Goal: Task Accomplishment & Management: Use online tool/utility

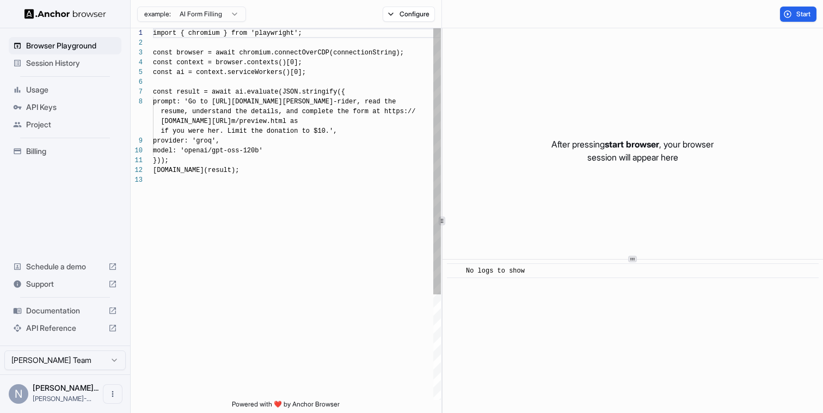
scroll to position [69, 0]
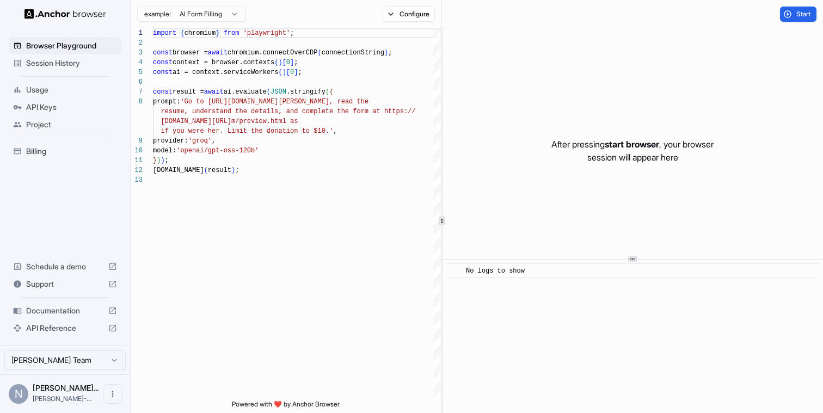
click at [547, 137] on div "After pressing start browser , your browser session will appear here" at bounding box center [632, 150] width 380 height 245
click at [289, 122] on div "import { chromium } from 'playwright' ; const browser = await chromium.connectO…" at bounding box center [297, 287] width 288 height 518
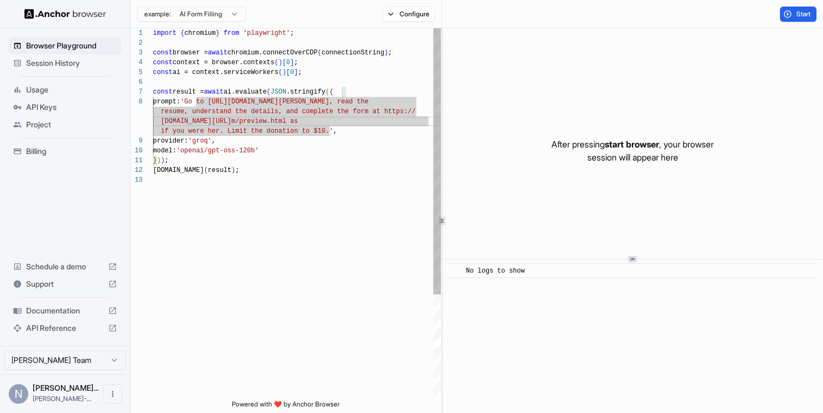
type textarea "**********"
click at [314, 183] on div "import { chromium } from 'playwright' ; const browser = await chromium.connectO…" at bounding box center [297, 287] width 288 height 518
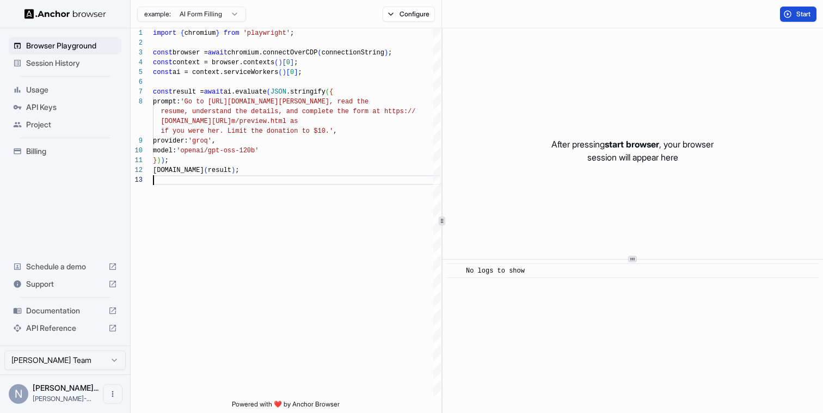
click at [801, 14] on span "Start" at bounding box center [803, 14] width 15 height 9
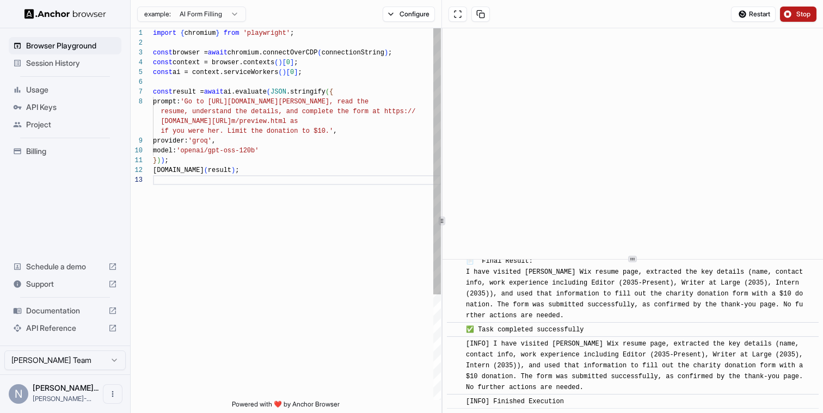
scroll to position [634, 0]
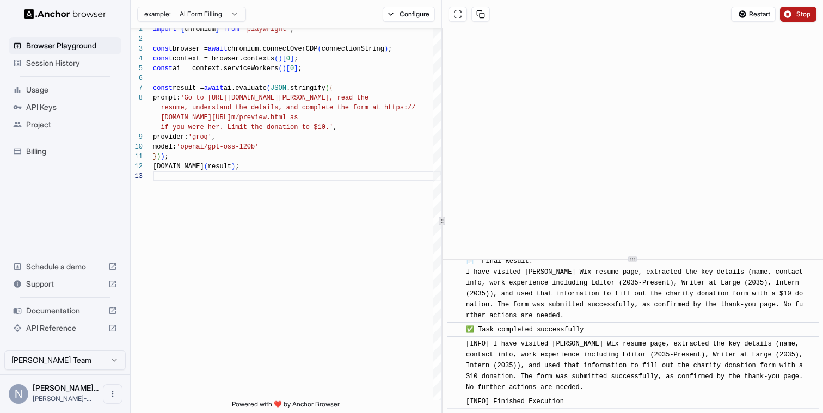
click at [48, 126] on span "Project" at bounding box center [71, 124] width 91 height 11
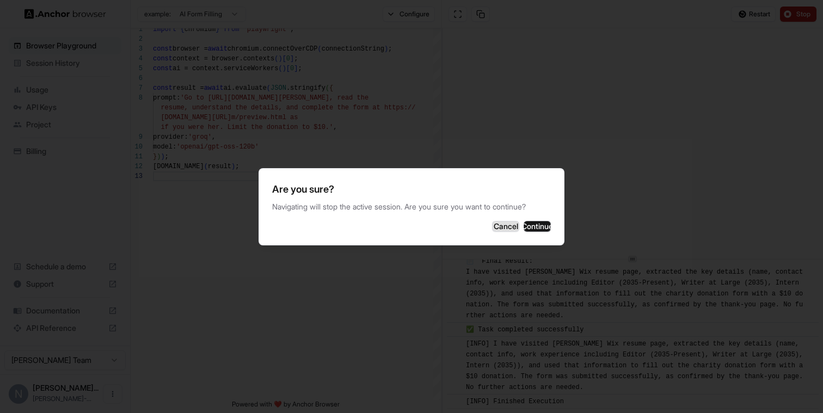
click at [492, 231] on button "Cancel" at bounding box center [505, 226] width 27 height 11
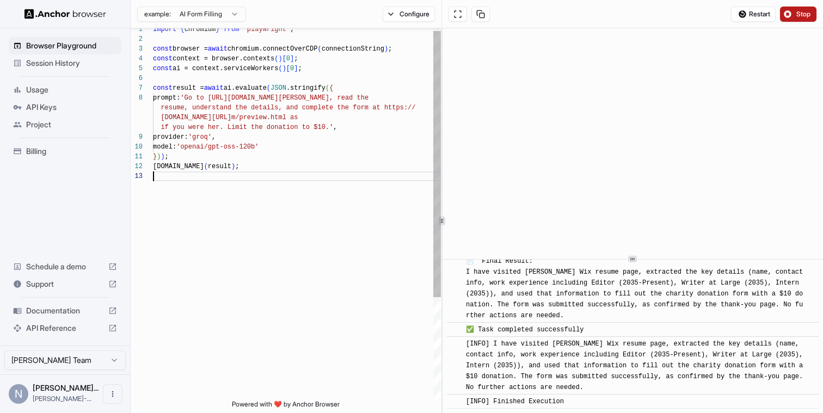
click at [293, 225] on div "import { chromium } from 'playwright' ; const browser = await chromium.connectO…" at bounding box center [297, 283] width 288 height 518
click at [407, 11] on button "Configure" at bounding box center [408, 14] width 53 height 15
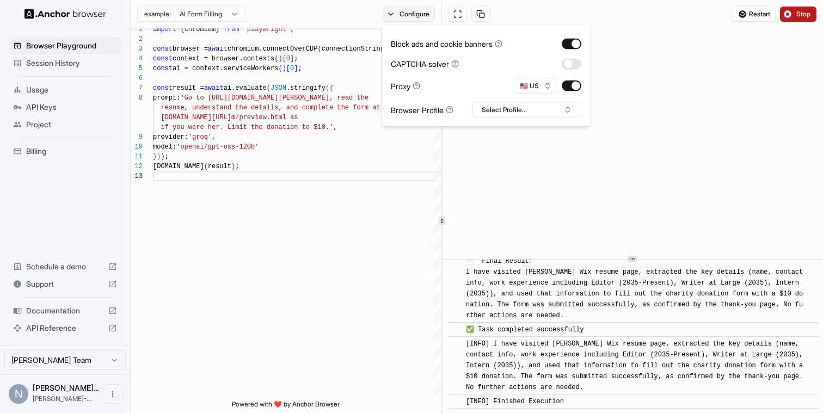
click at [407, 12] on button "Configure" at bounding box center [408, 14] width 53 height 15
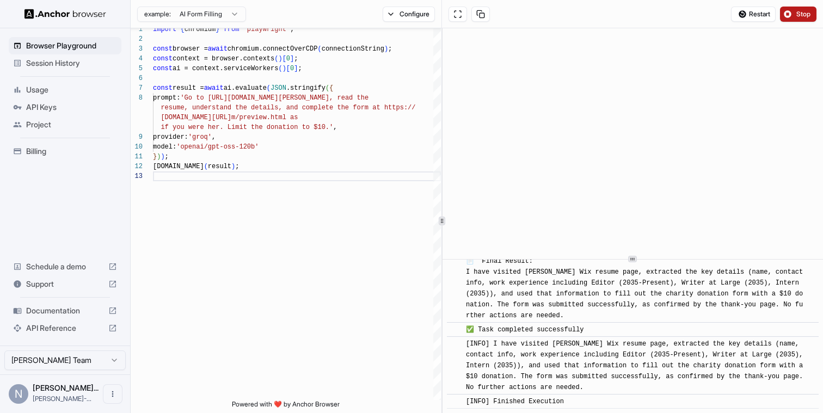
click at [65, 68] on span "Session History" at bounding box center [71, 63] width 91 height 11
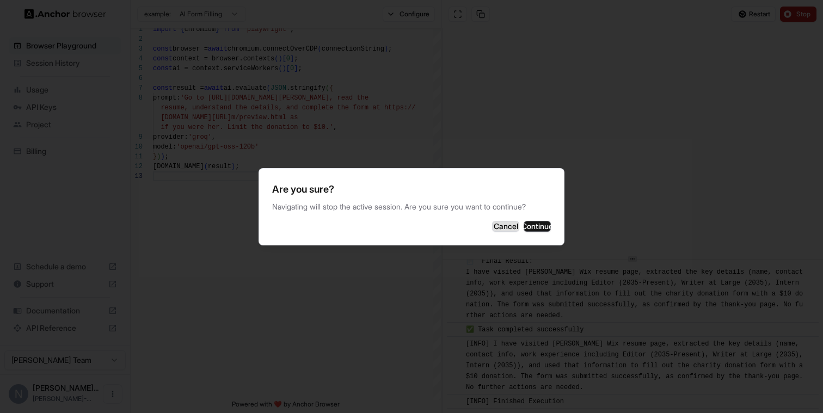
click at [492, 222] on button "Cancel" at bounding box center [505, 226] width 27 height 11
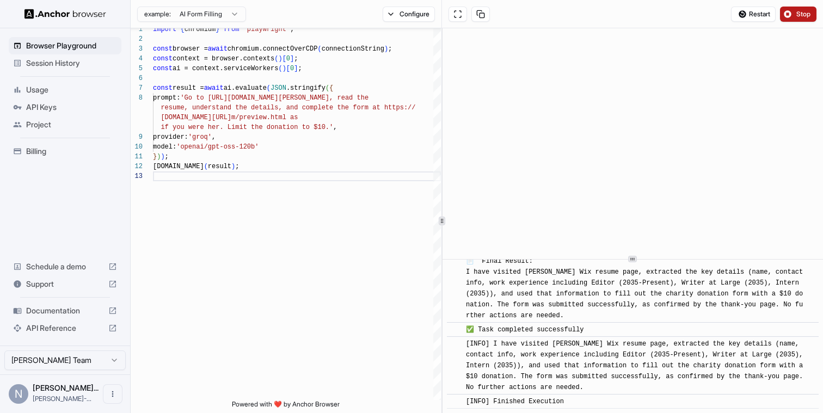
click at [630, 311] on div "📄 Final Result: I have visited [PERSON_NAME] Wix resume page, extracted the key…" at bounding box center [636, 288] width 341 height 65
click at [336, 241] on div "import { chromium } from 'playwright' ; const browser = await chromium.connectO…" at bounding box center [297, 283] width 288 height 518
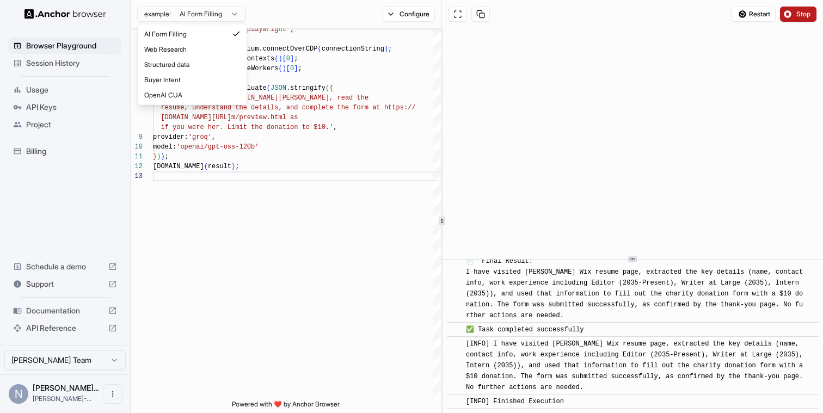
click at [222, 16] on html "Browser Playground Session History Usage API Keys Project Billing Schedule a de…" at bounding box center [411, 206] width 823 height 413
click at [327, 22] on html "Browser Playground Session History Usage API Keys Project Billing Schedule a de…" at bounding box center [411, 206] width 823 height 413
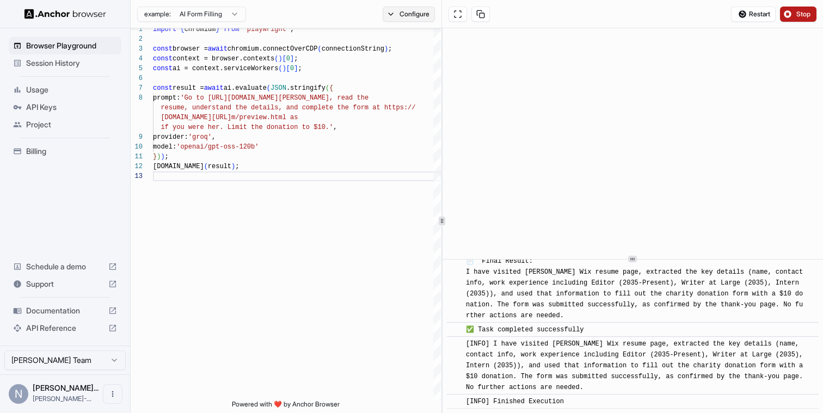
click at [422, 13] on button "Configure" at bounding box center [408, 14] width 53 height 15
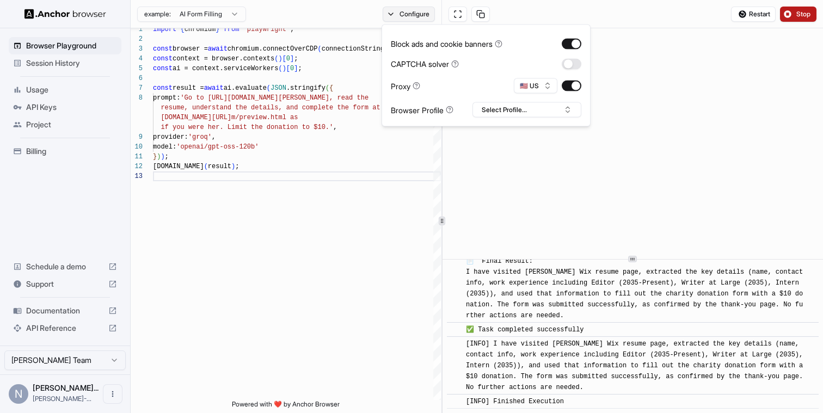
click at [422, 13] on button "Configure" at bounding box center [408, 14] width 53 height 15
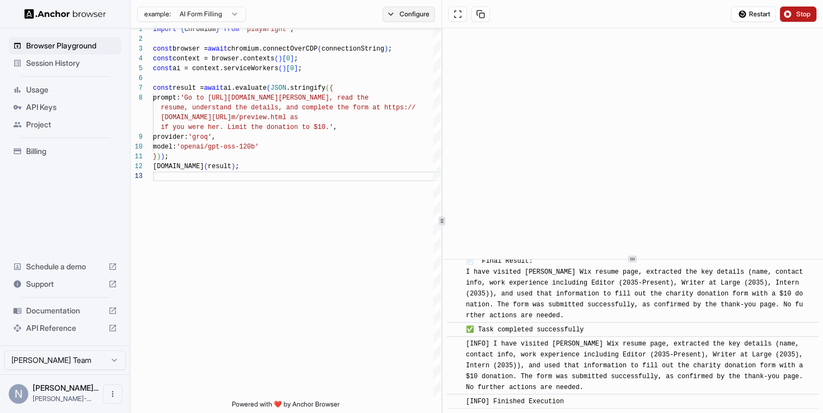
click at [422, 13] on button "Configure" at bounding box center [408, 14] width 53 height 15
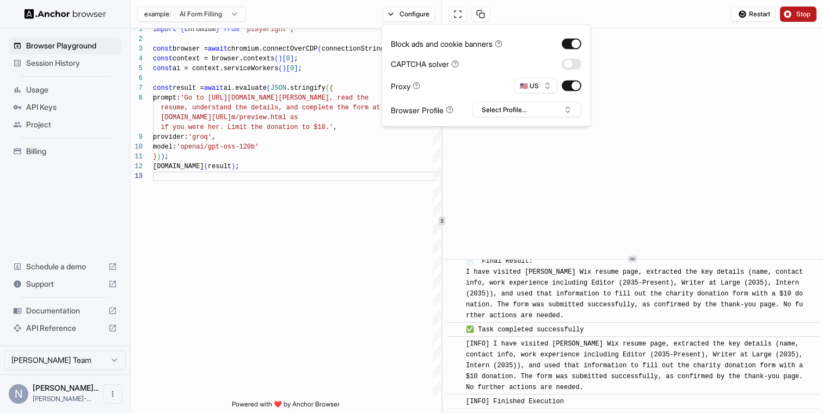
click at [786, 11] on button "Stop" at bounding box center [798, 14] width 36 height 15
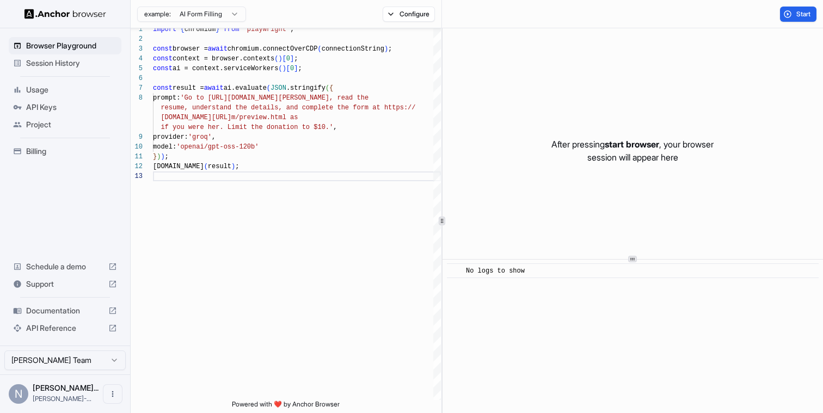
click at [73, 67] on span "Session History" at bounding box center [71, 63] width 91 height 11
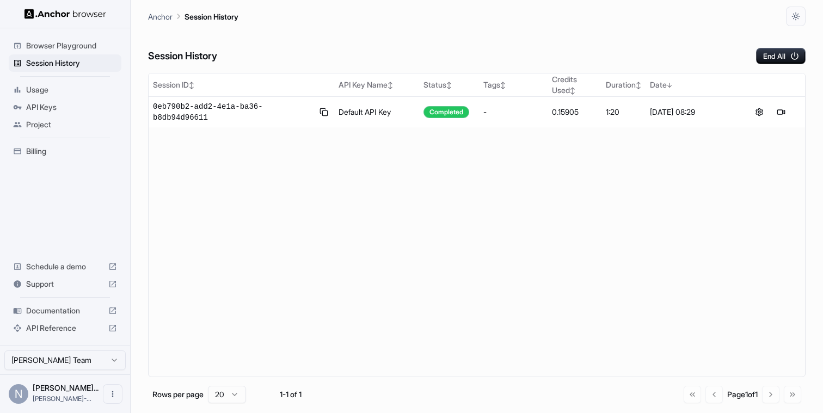
click at [59, 95] on div "Usage" at bounding box center [65, 89] width 113 height 17
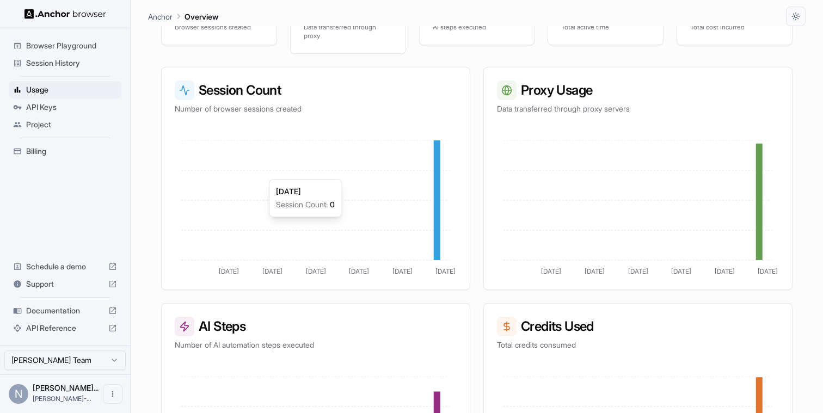
scroll to position [259, 0]
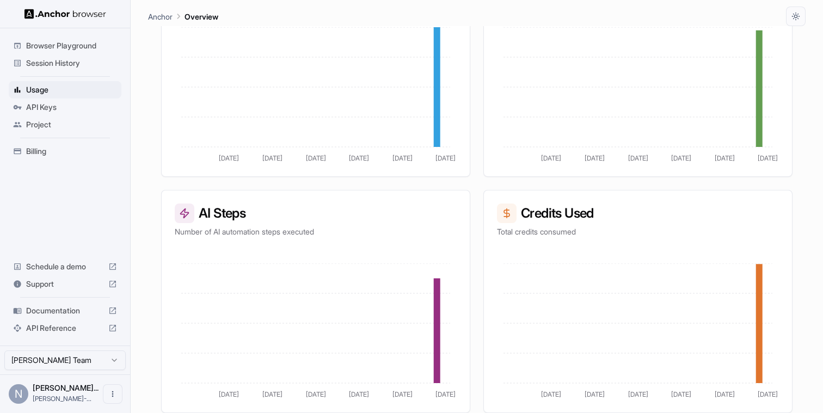
click at [28, 108] on span "API Keys" at bounding box center [71, 107] width 91 height 11
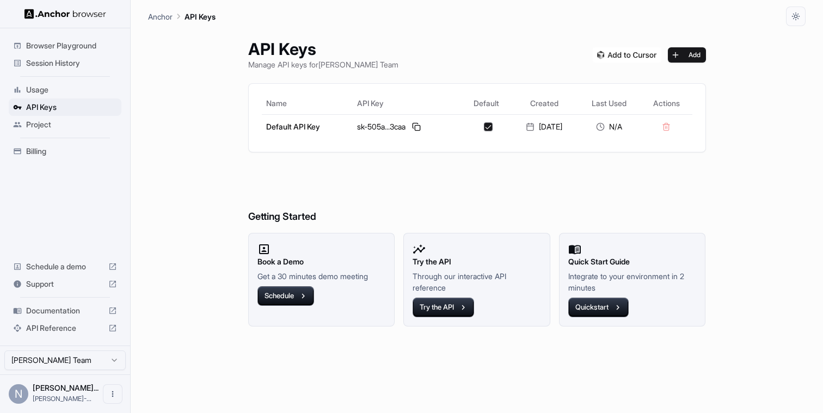
click at [36, 120] on span "Project" at bounding box center [71, 124] width 91 height 11
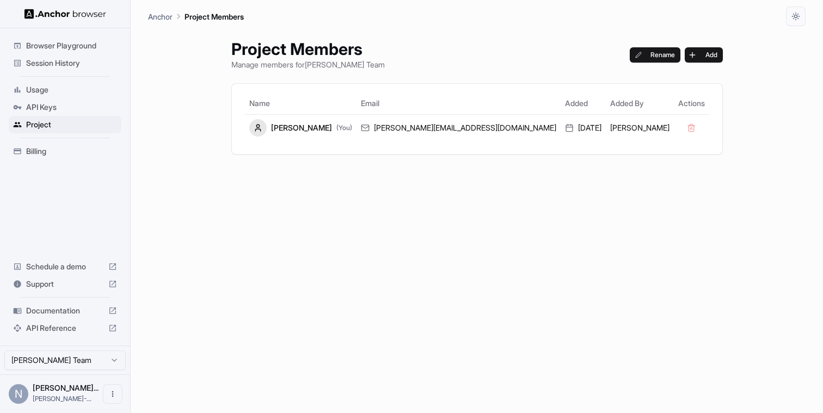
click at [53, 102] on span "API Keys" at bounding box center [71, 107] width 91 height 11
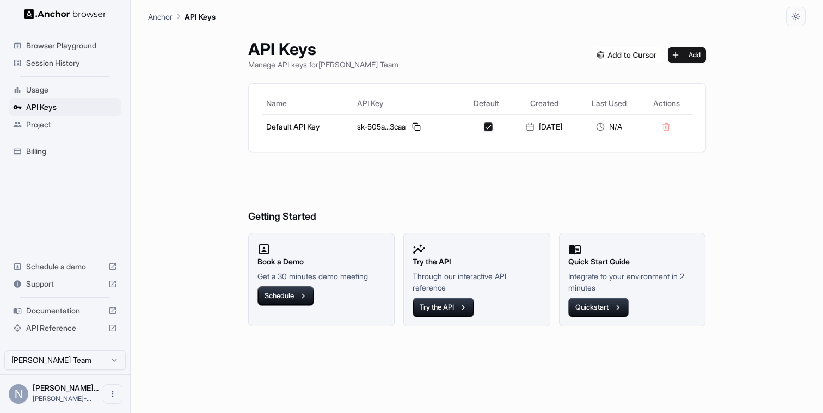
click at [44, 124] on span "Project" at bounding box center [71, 124] width 91 height 11
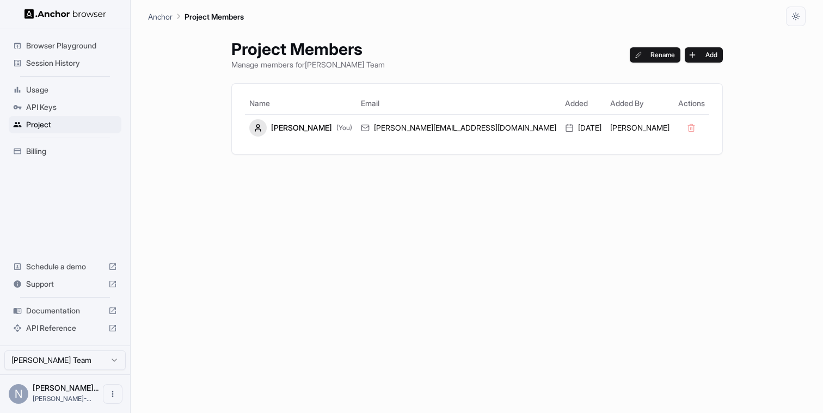
click at [48, 160] on ul "Browser Playground Session History Usage API Keys Project Billing" at bounding box center [64, 99] width 121 height 132
click at [50, 154] on span "Billing" at bounding box center [71, 151] width 91 height 11
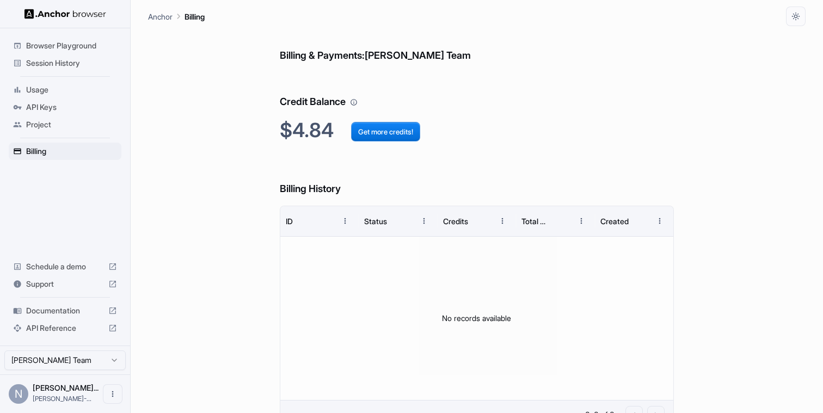
click at [104, 49] on span "Browser Playground" at bounding box center [71, 45] width 91 height 11
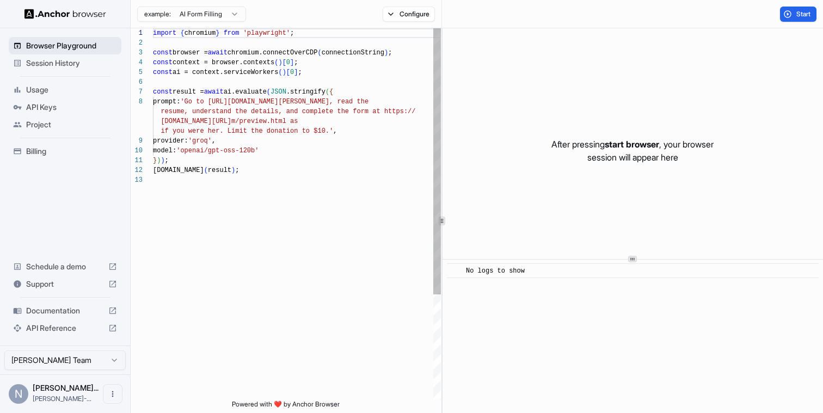
scroll to position [69, 0]
click at [102, 59] on span "Session History" at bounding box center [71, 63] width 91 height 11
